Goal: Information Seeking & Learning: Check status

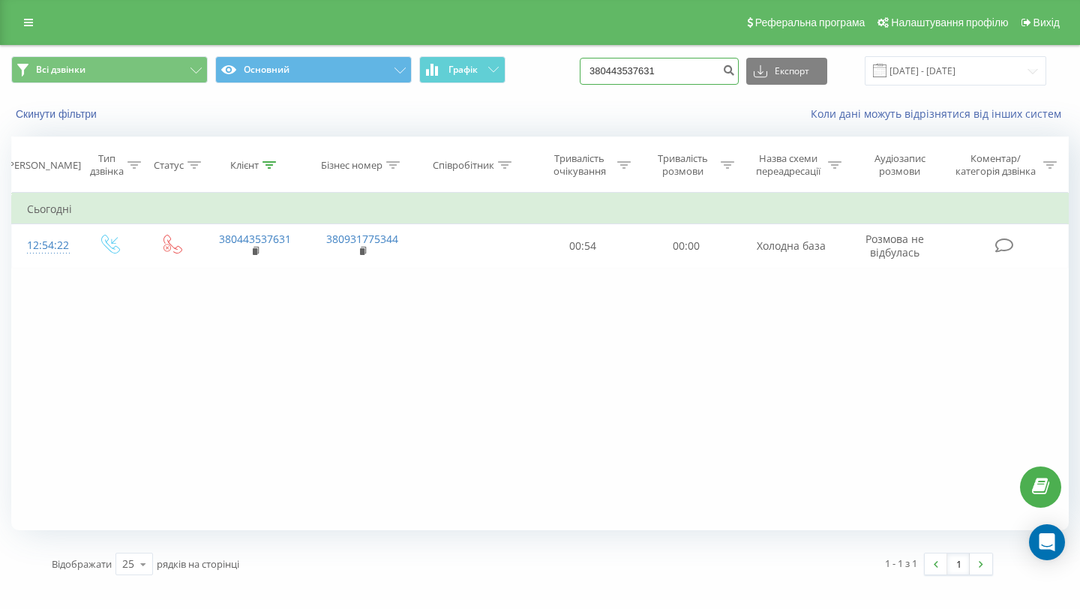
click at [672, 82] on input "380443537631" at bounding box center [659, 71] width 159 height 27
paste input "985918320"
type input "380985918320"
